Goal: Task Accomplishment & Management: Use online tool/utility

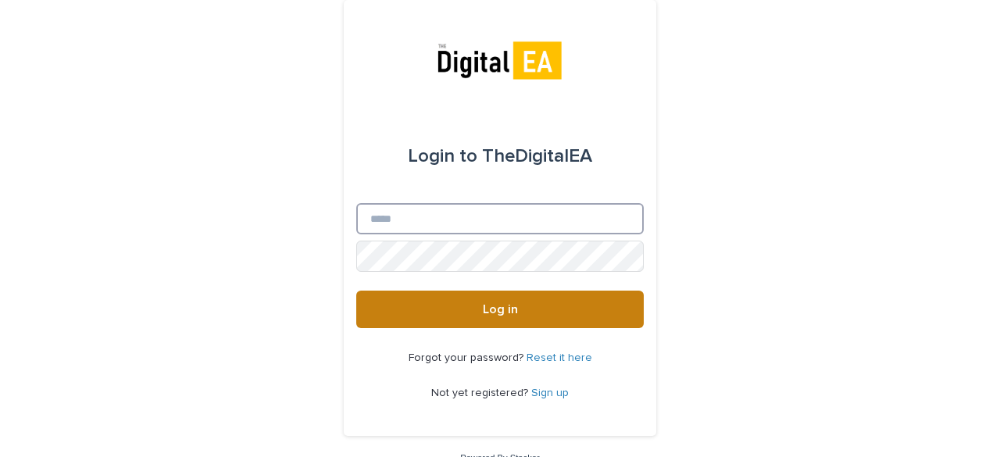
type input "**********"
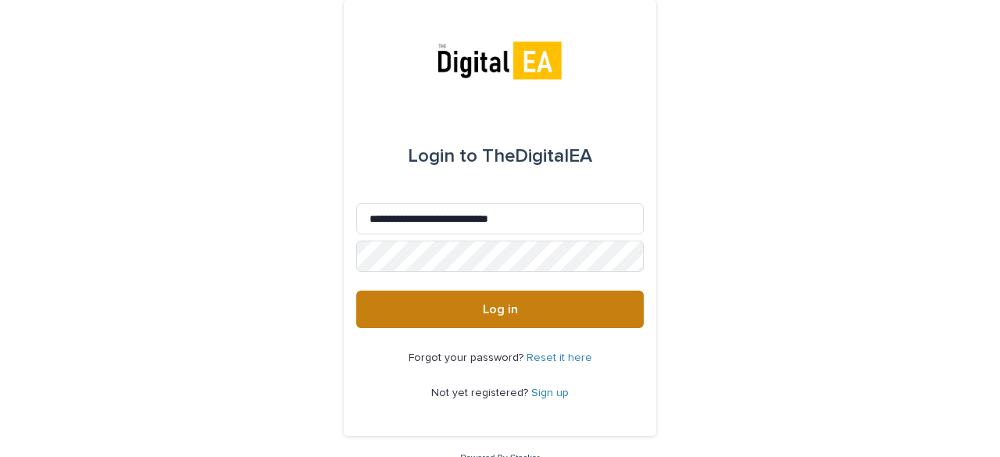
click at [453, 309] on button "Log in" at bounding box center [500, 310] width 288 height 38
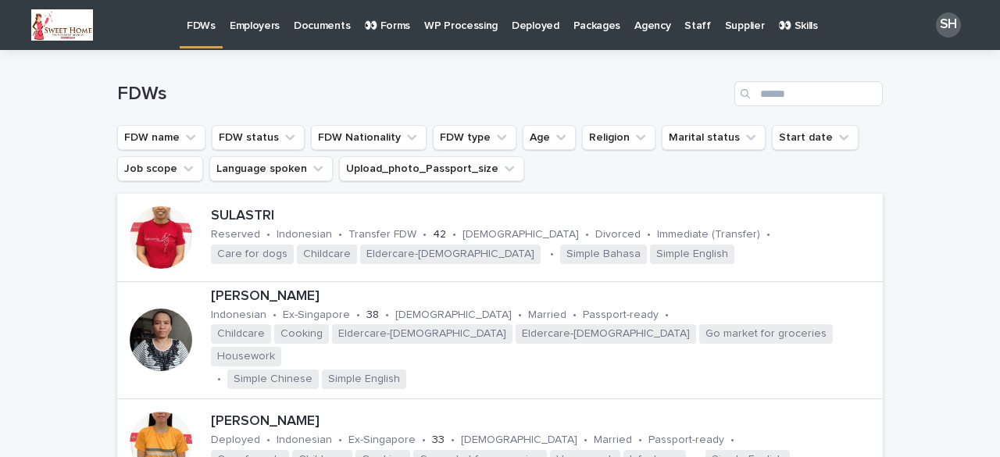
click at [438, 25] on p "WP Processing" at bounding box center [460, 16] width 73 height 33
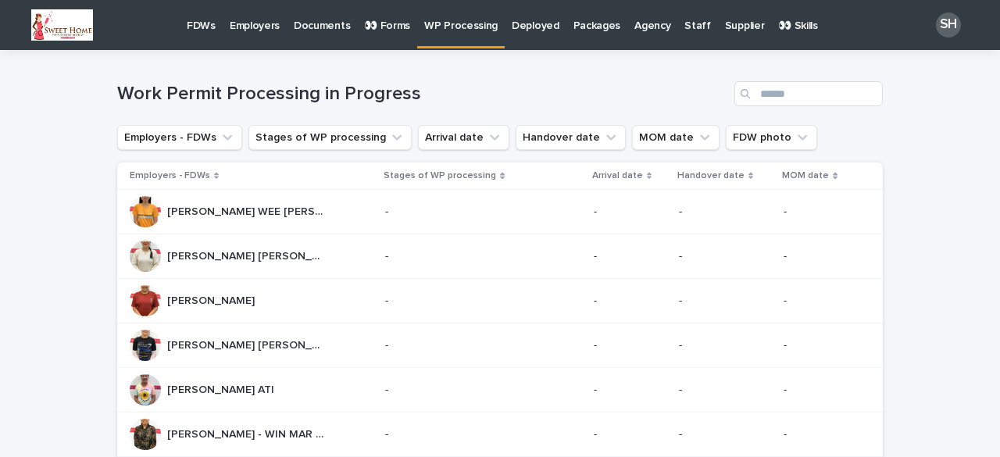
click at [374, 26] on p "👀 Forms" at bounding box center [387, 16] width 46 height 33
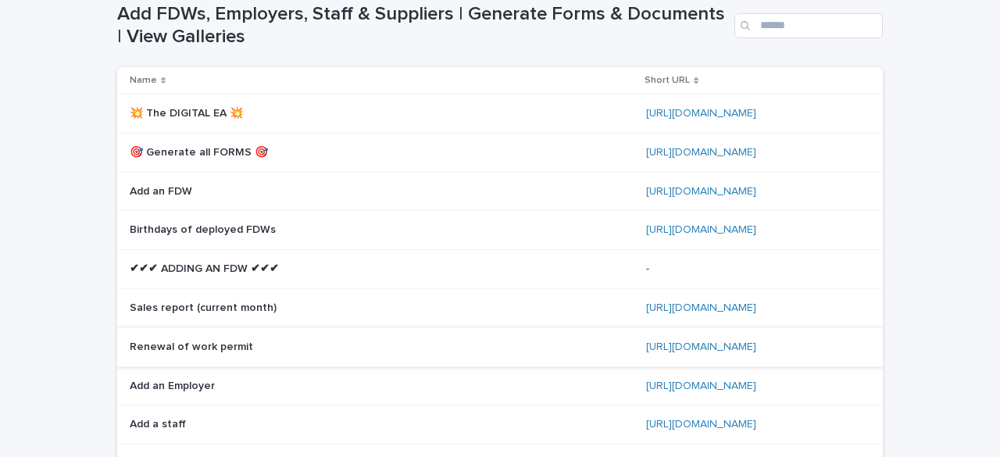
scroll to position [156, 0]
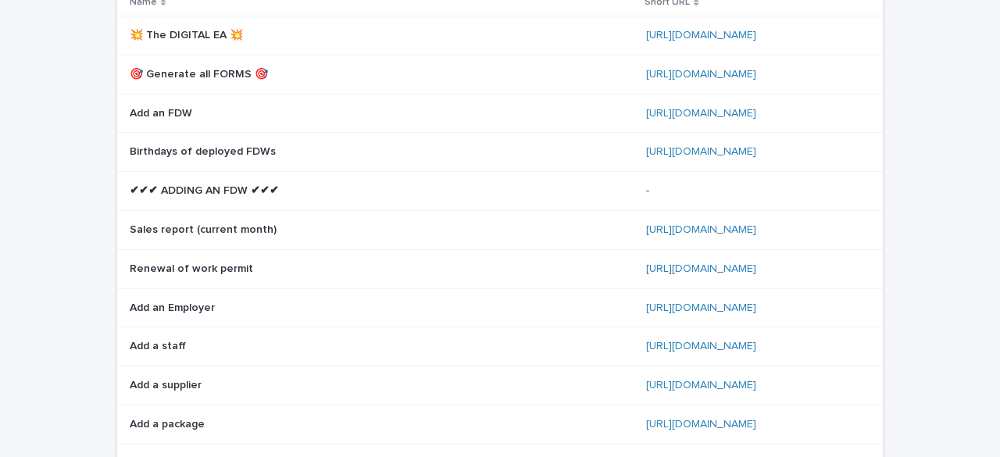
click at [178, 301] on p "Add an Employer" at bounding box center [174, 307] width 88 height 16
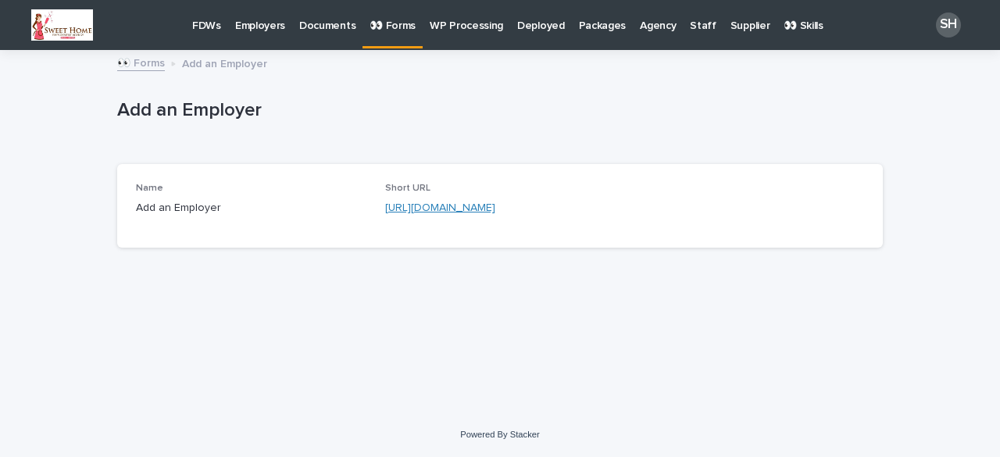
click at [438, 211] on link "https://bit.ly/3Ds9b3H" at bounding box center [440, 207] width 110 height 11
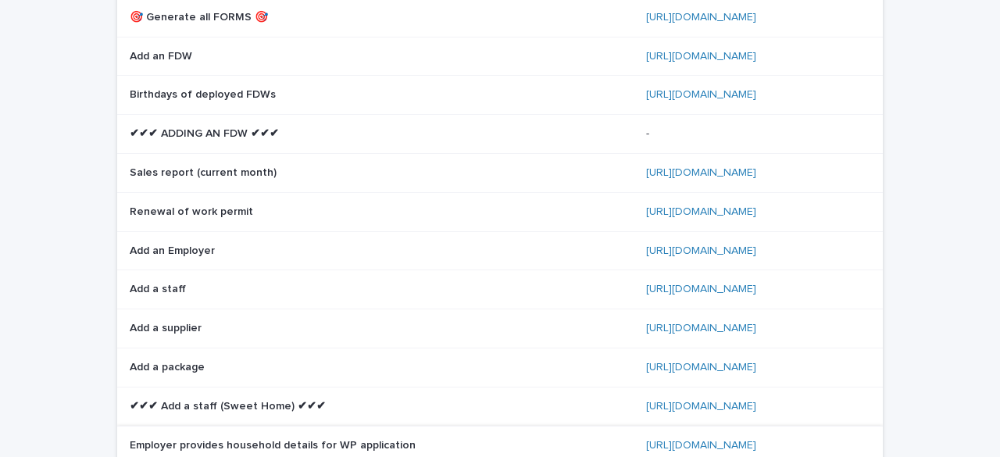
scroll to position [234, 0]
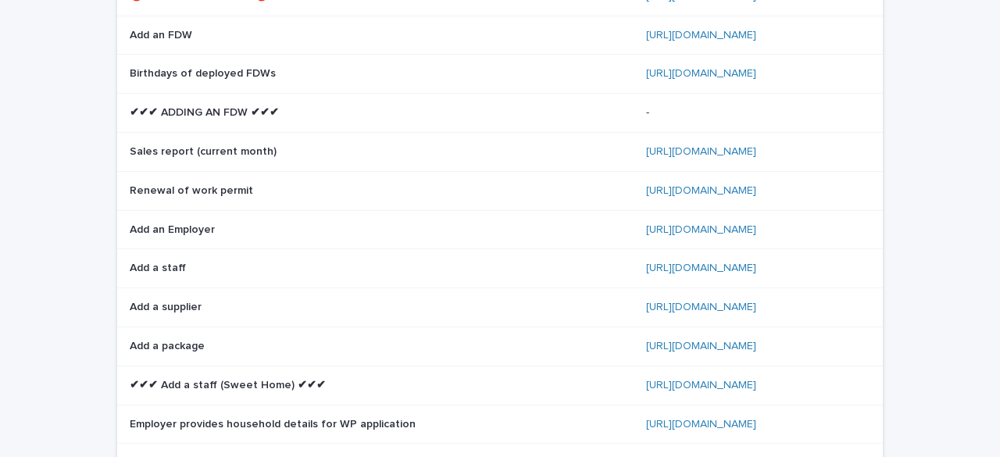
click at [316, 425] on p "Employer provides household details for WP application" at bounding box center [274, 423] width 289 height 16
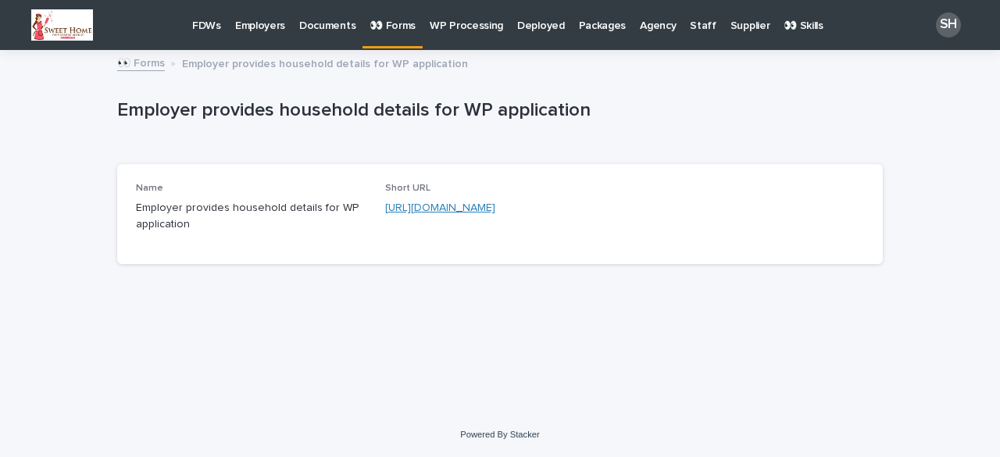
click at [452, 206] on link "https://bit.ly/44vylvH" at bounding box center [440, 207] width 110 height 11
